Goal: Task Accomplishment & Management: Manage account settings

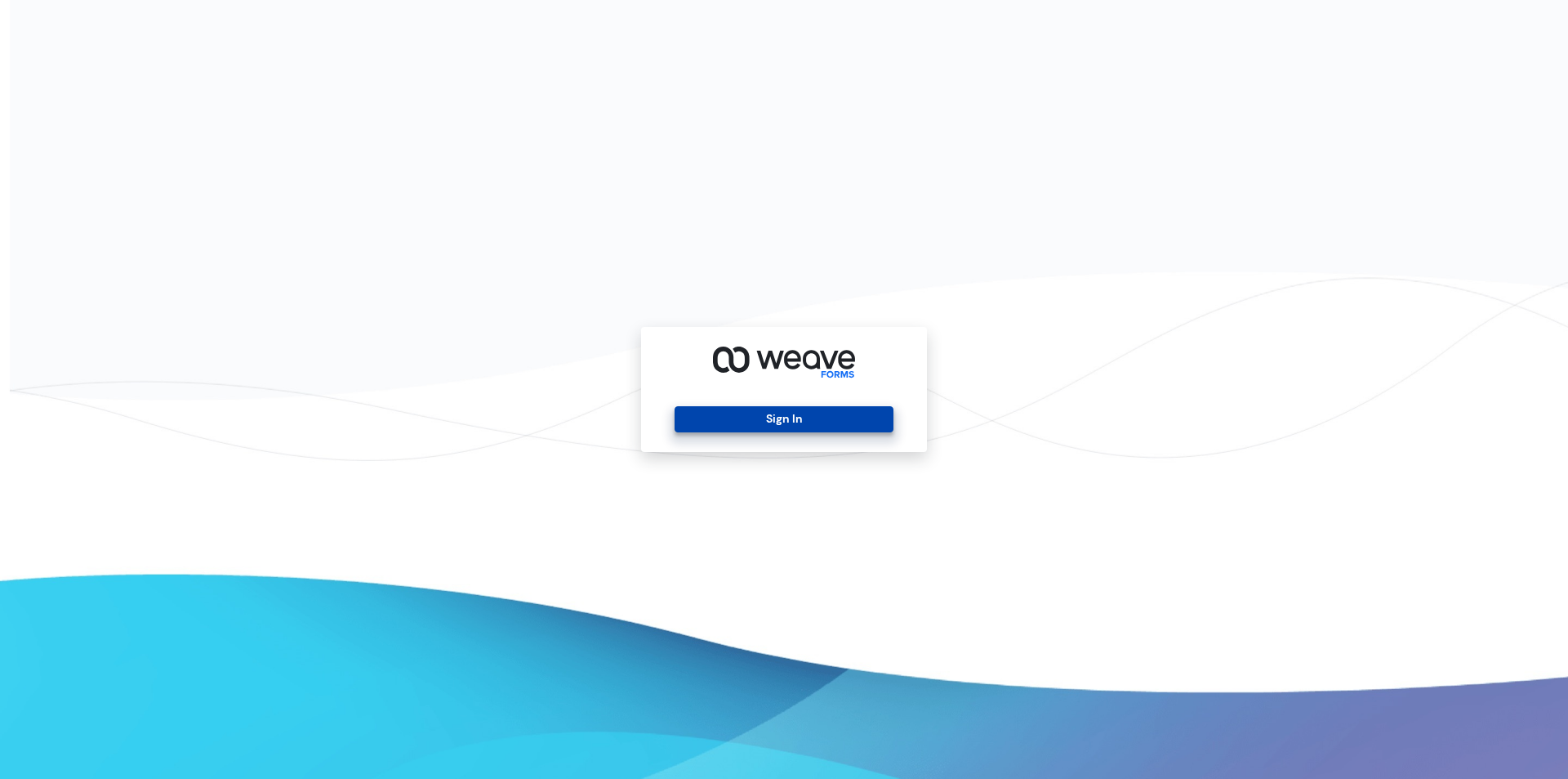
click at [768, 422] on button "Sign In" at bounding box center [783, 419] width 218 height 27
click at [719, 388] on div "Sign In" at bounding box center [784, 390] width 286 height 125
click at [722, 426] on button "Sign In" at bounding box center [783, 419] width 218 height 27
click at [837, 424] on button "Sign In" at bounding box center [783, 419] width 218 height 27
